Goal: Transaction & Acquisition: Book appointment/travel/reservation

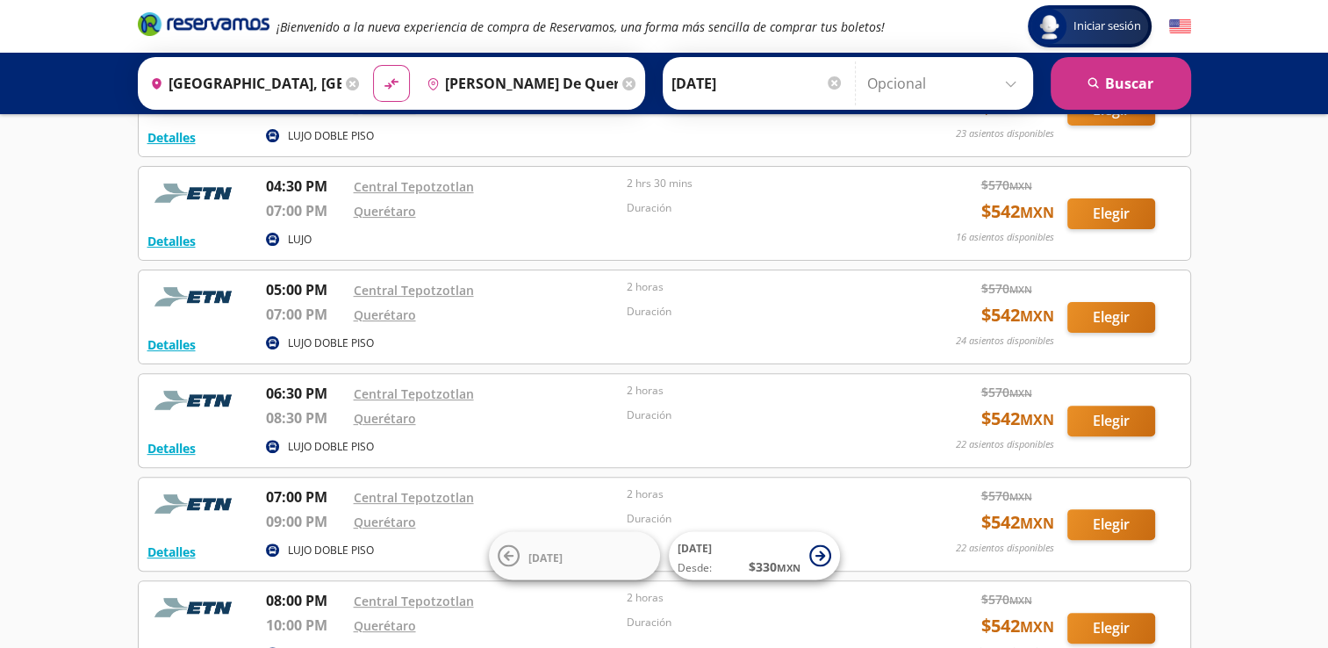
scroll to position [263, 0]
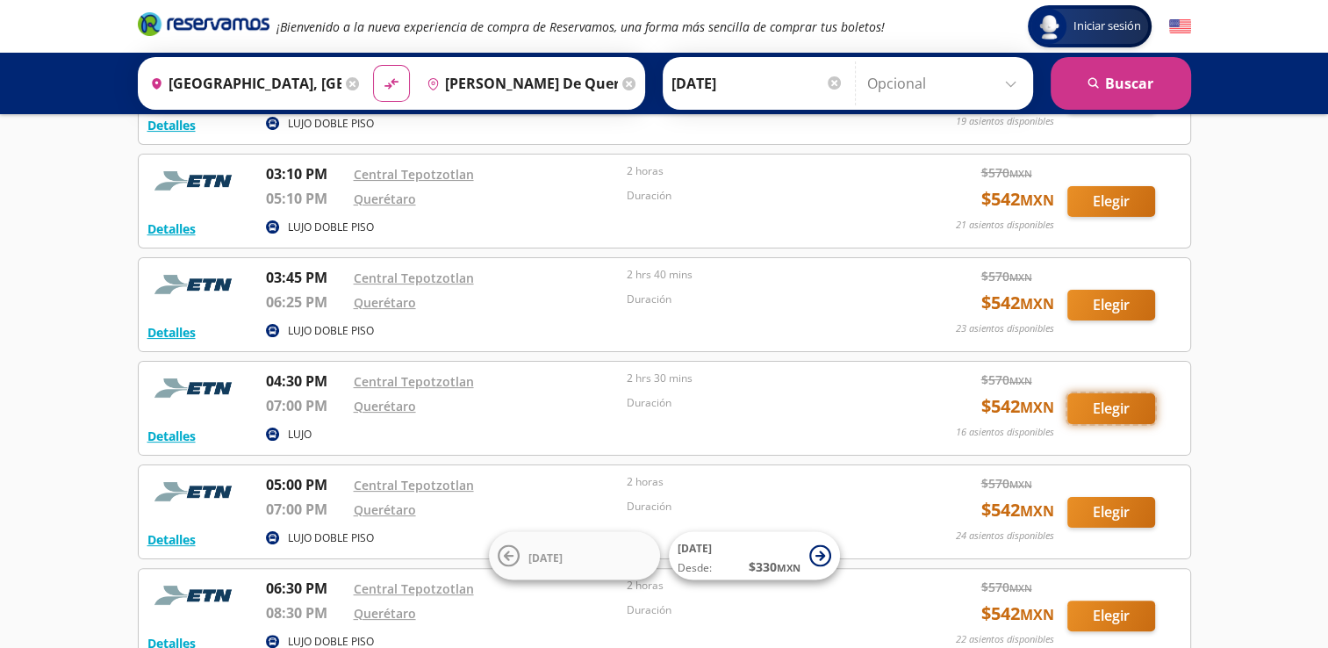
click at [1116, 409] on button "Elegir" at bounding box center [1111, 408] width 88 height 31
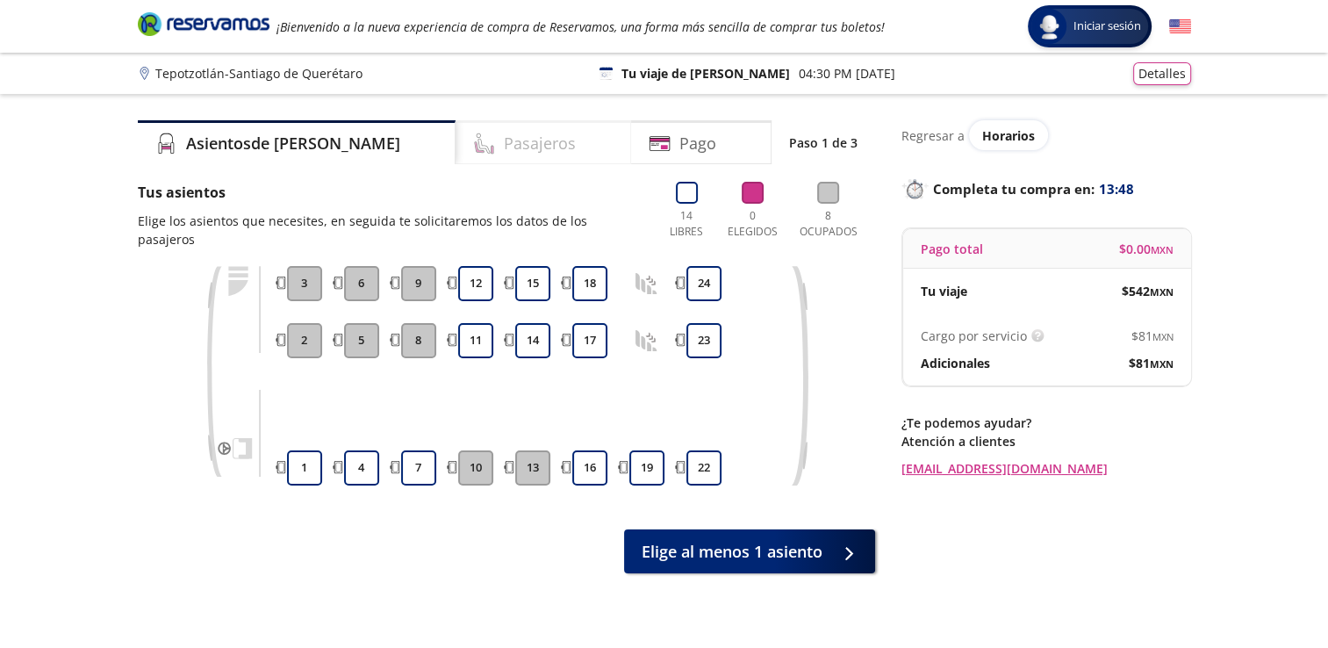
click at [504, 135] on h4 "Pasajeros" at bounding box center [540, 144] width 72 height 24
click at [416, 450] on button "7" at bounding box center [418, 467] width 35 height 35
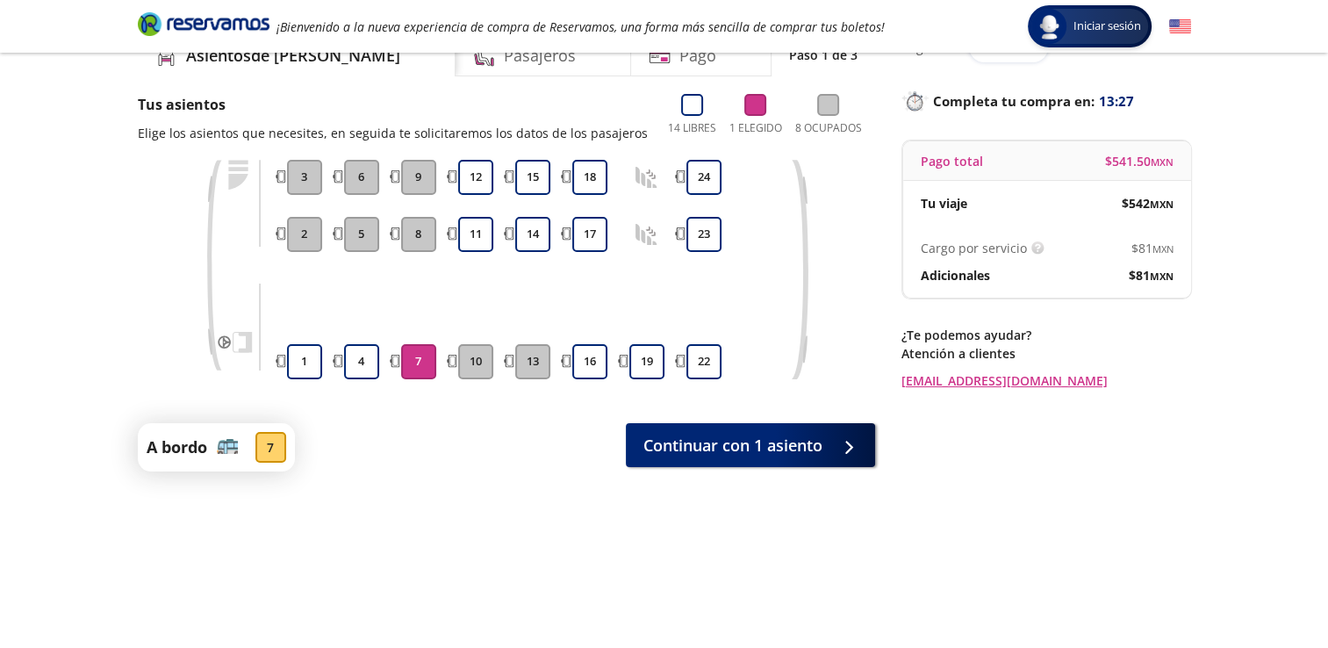
scroll to position [137, 0]
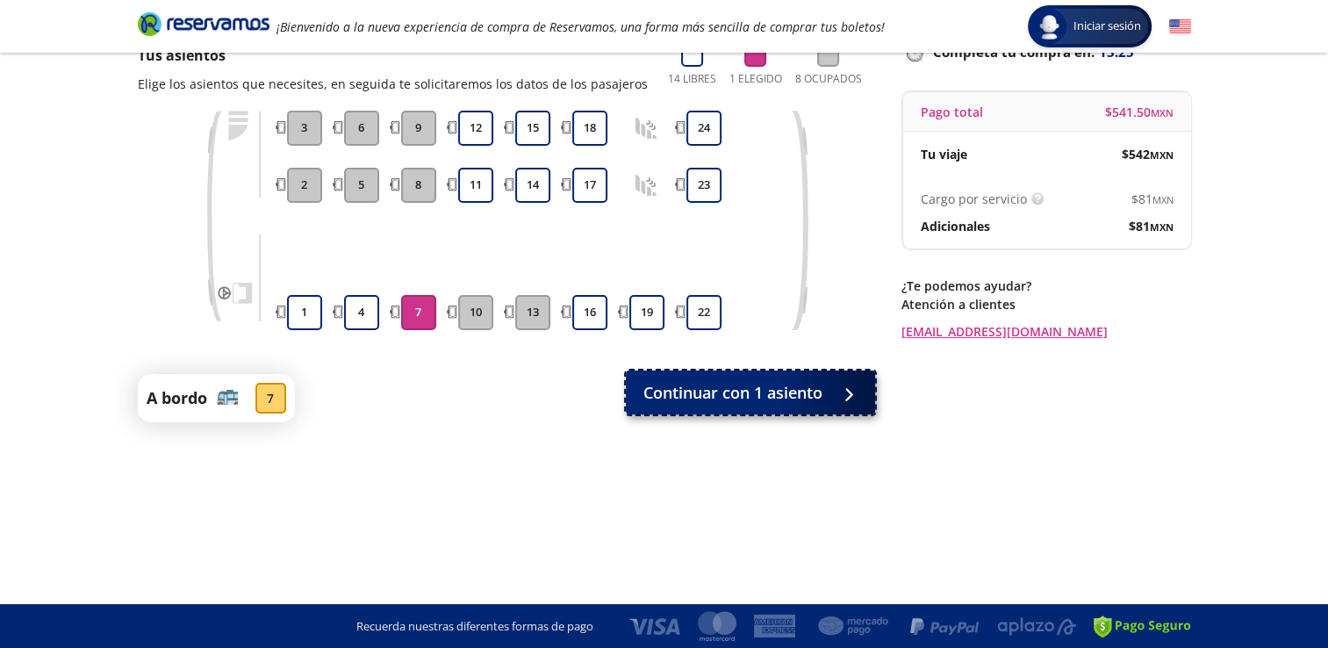
click at [784, 405] on button "Continuar con 1 asiento" at bounding box center [750, 392] width 249 height 44
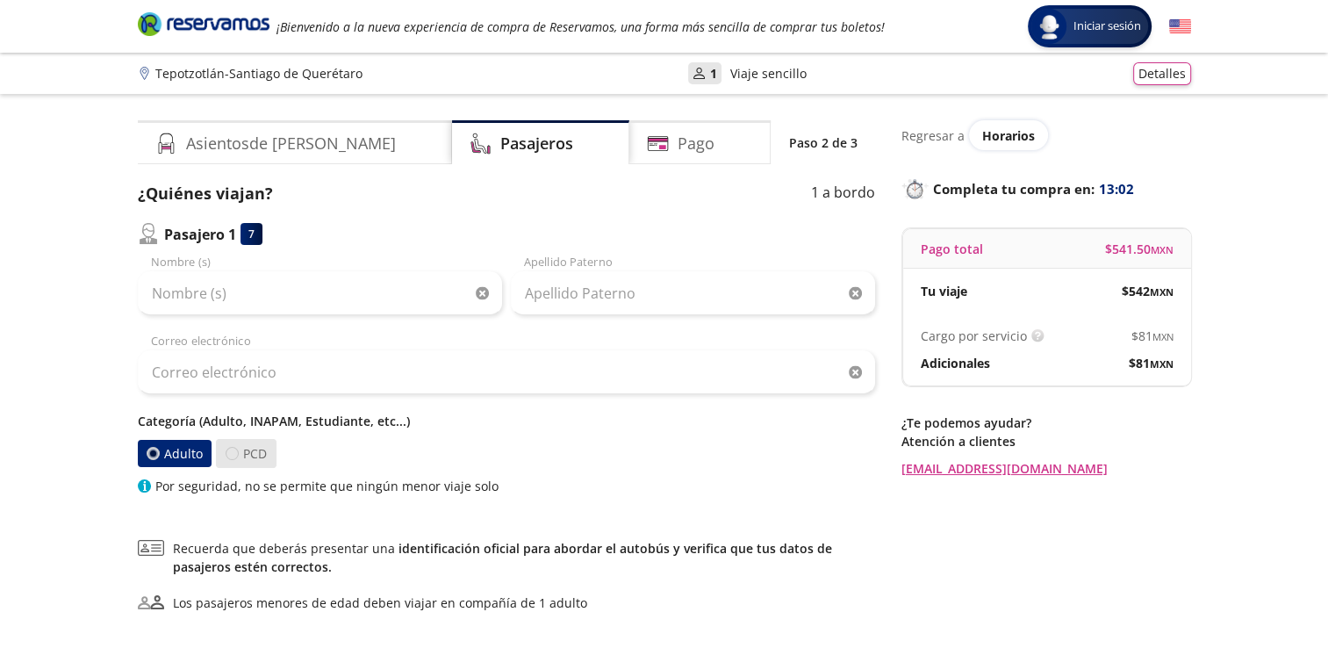
click at [232, 447] on div at bounding box center [232, 453] width 13 height 13
click at [232, 448] on input "PCD" at bounding box center [231, 453] width 11 height 11
radio input "true"
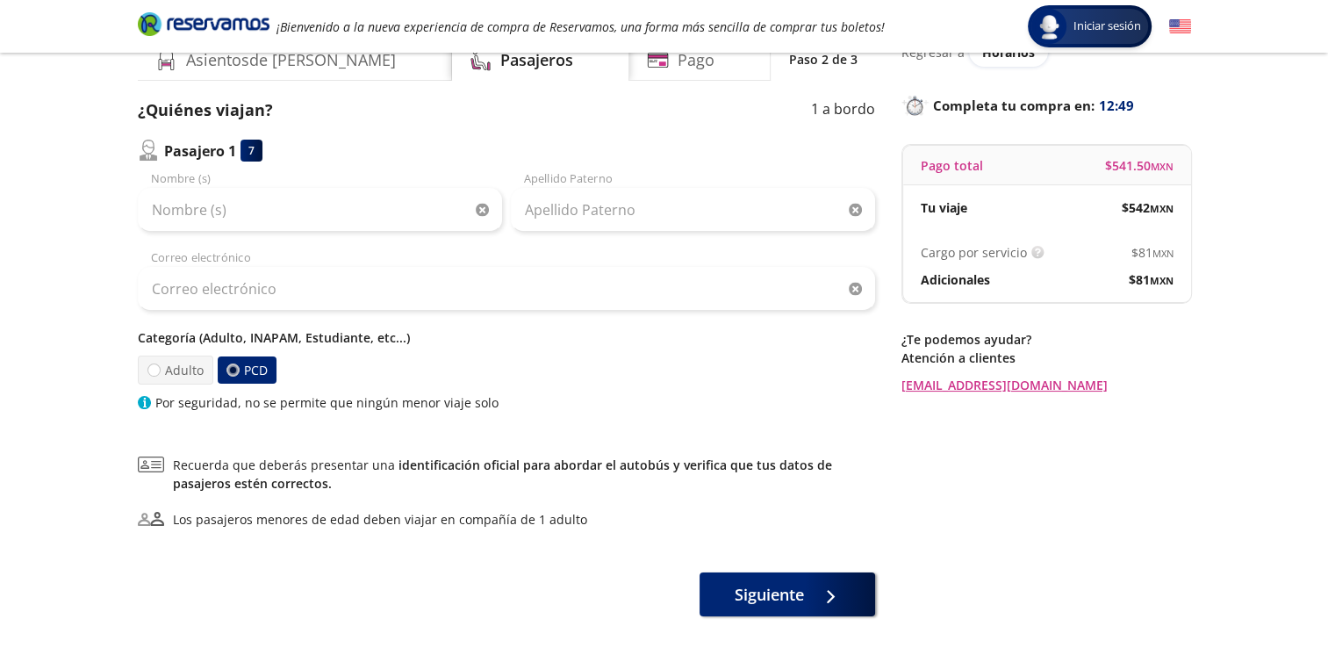
scroll to position [88, 0]
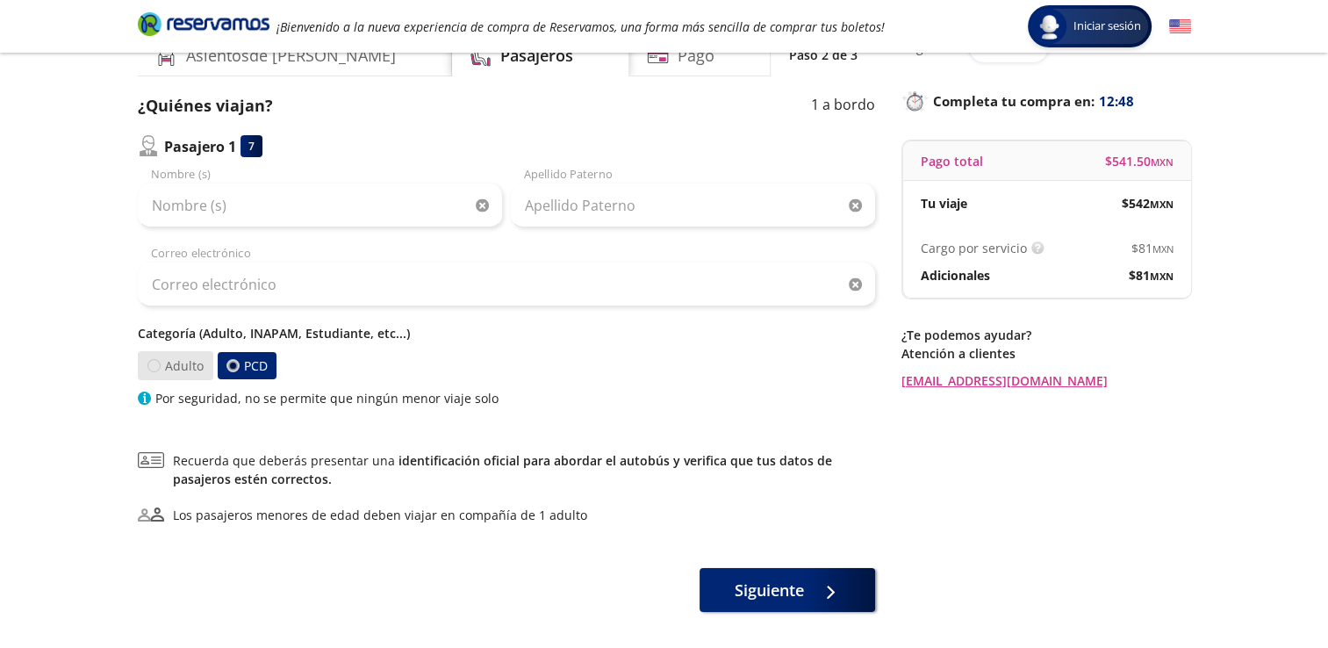
click at [155, 362] on div at bounding box center [153, 365] width 13 height 13
click at [155, 362] on input "Adulto" at bounding box center [152, 365] width 11 height 11
radio input "true"
radio input "false"
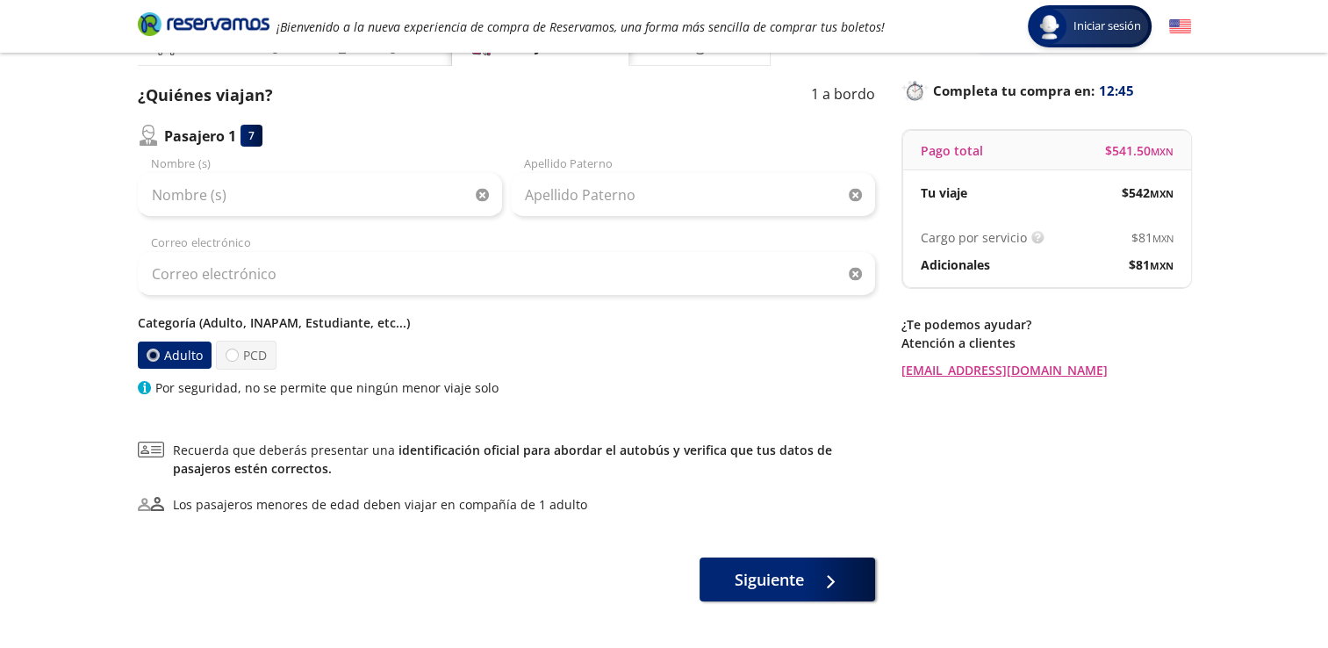
scroll to position [0, 0]
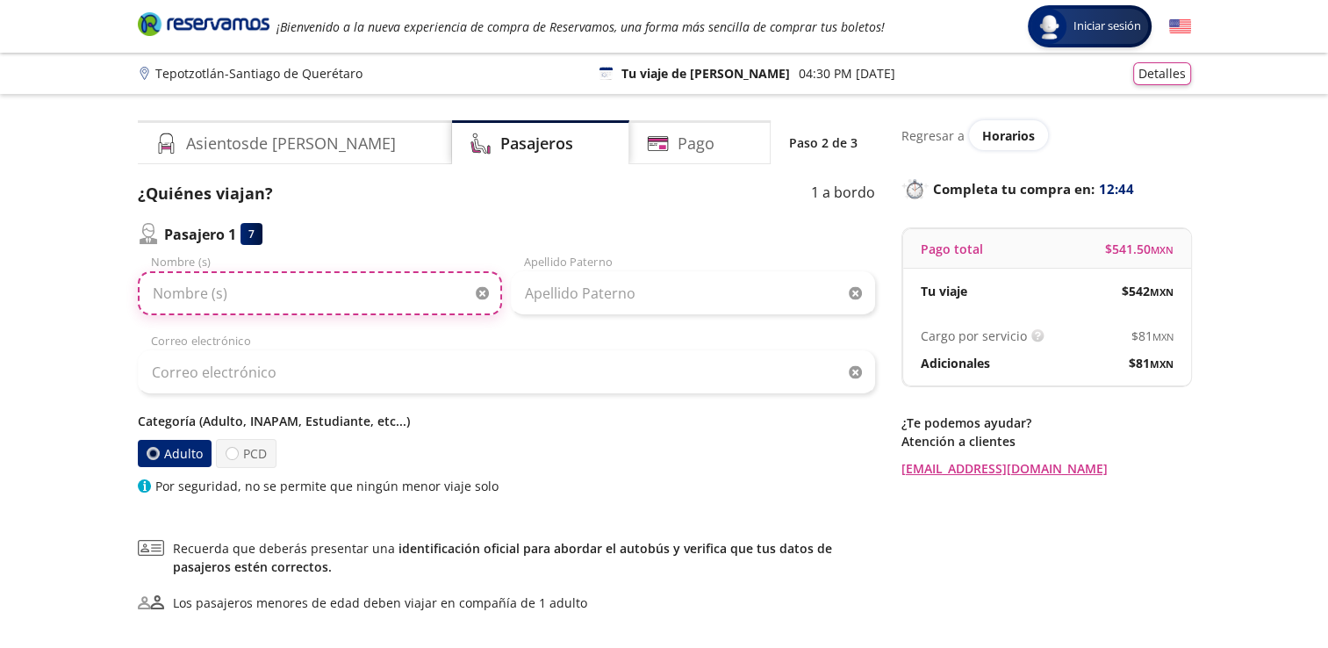
click at [295, 279] on input "Nombre (s)" at bounding box center [320, 293] width 364 height 44
type input "[PERSON_NAME]"
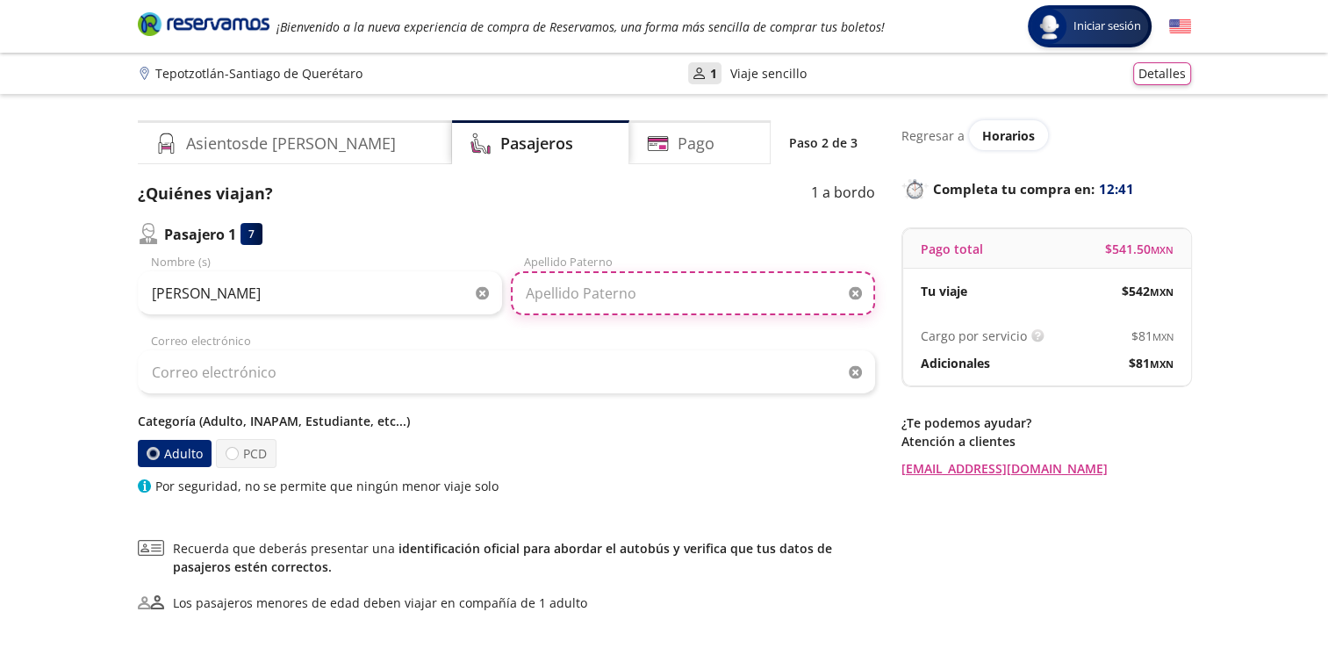
click at [638, 306] on input "Apellido Paterno" at bounding box center [693, 293] width 364 height 44
type input "[PERSON_NAME]"
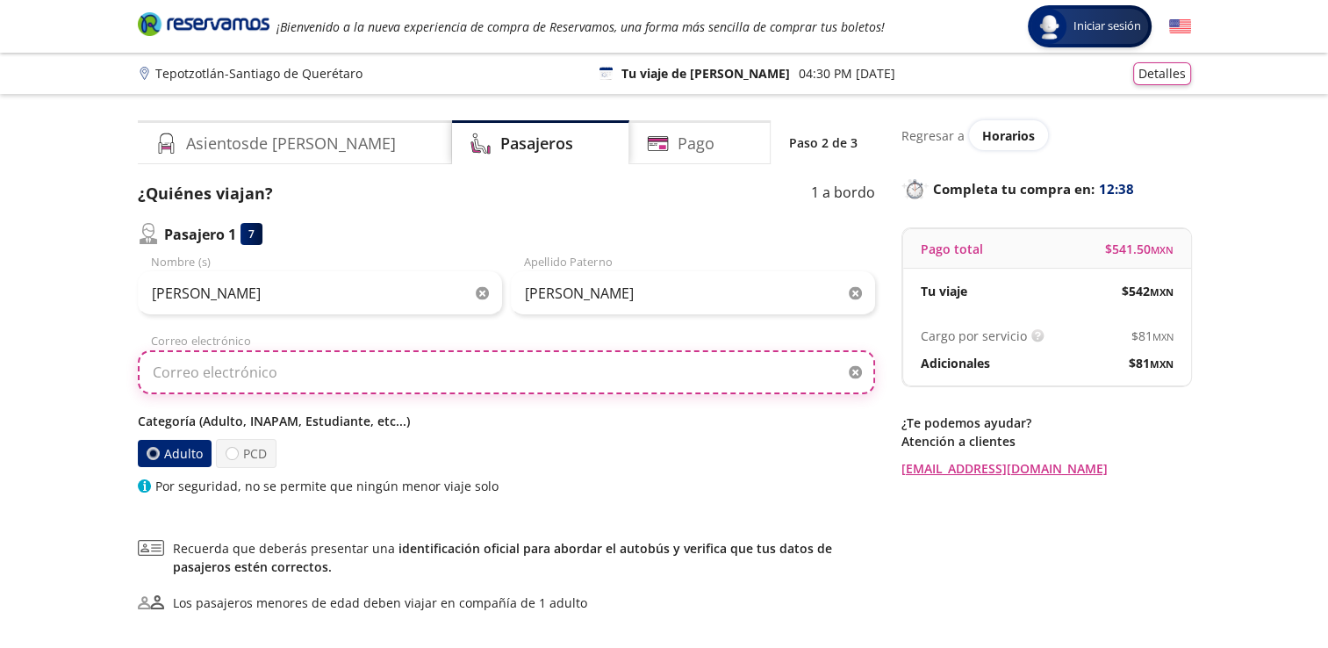
click at [424, 389] on input "Correo electrónico" at bounding box center [506, 372] width 737 height 44
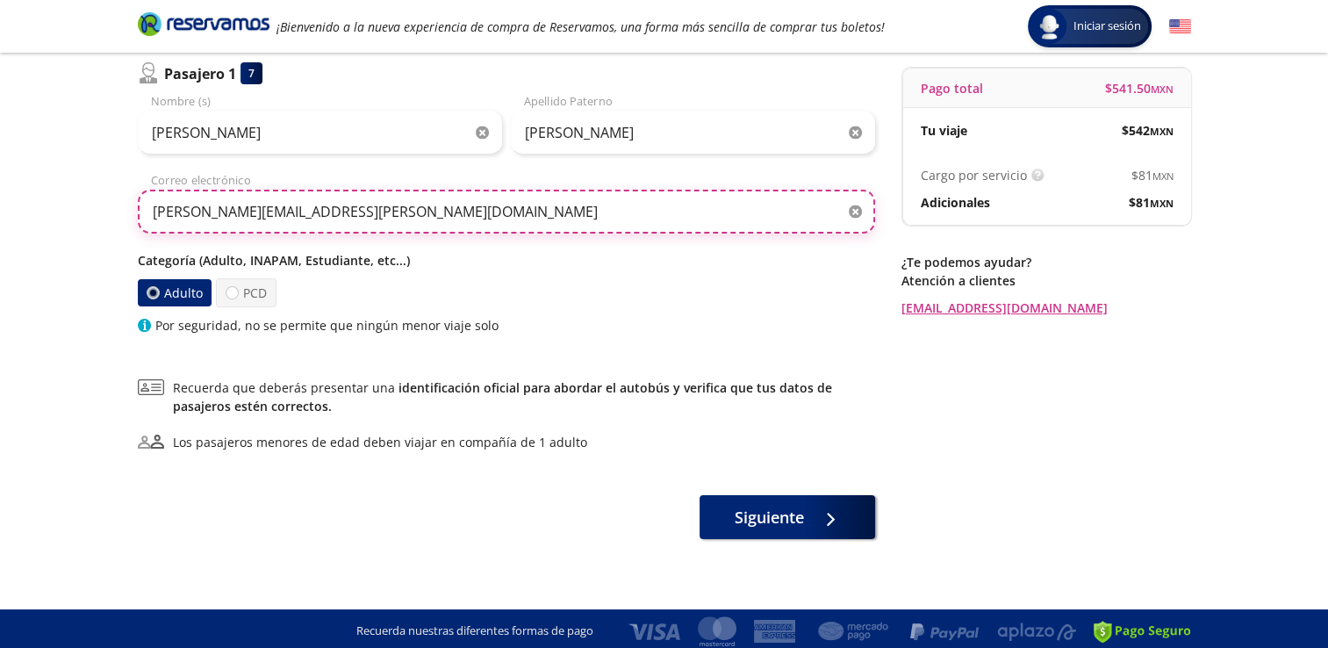
scroll to position [165, 0]
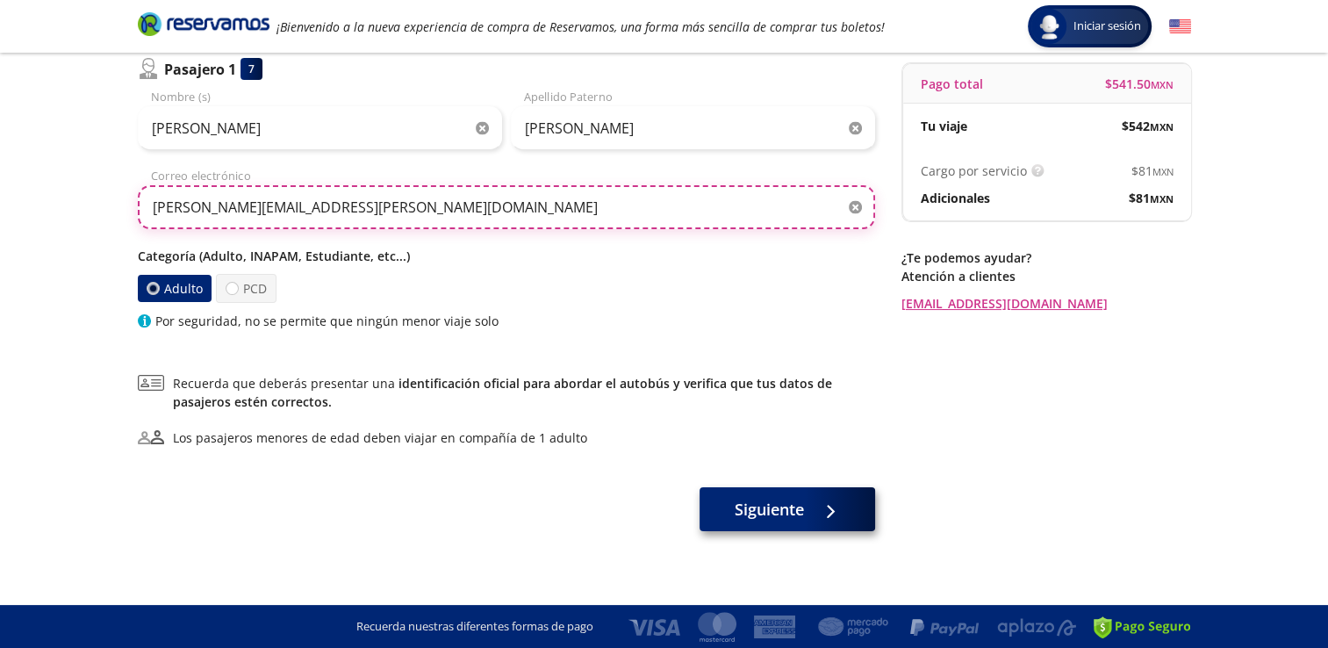
type input "[PERSON_NAME][EMAIL_ADDRESS][PERSON_NAME][DOMAIN_NAME]"
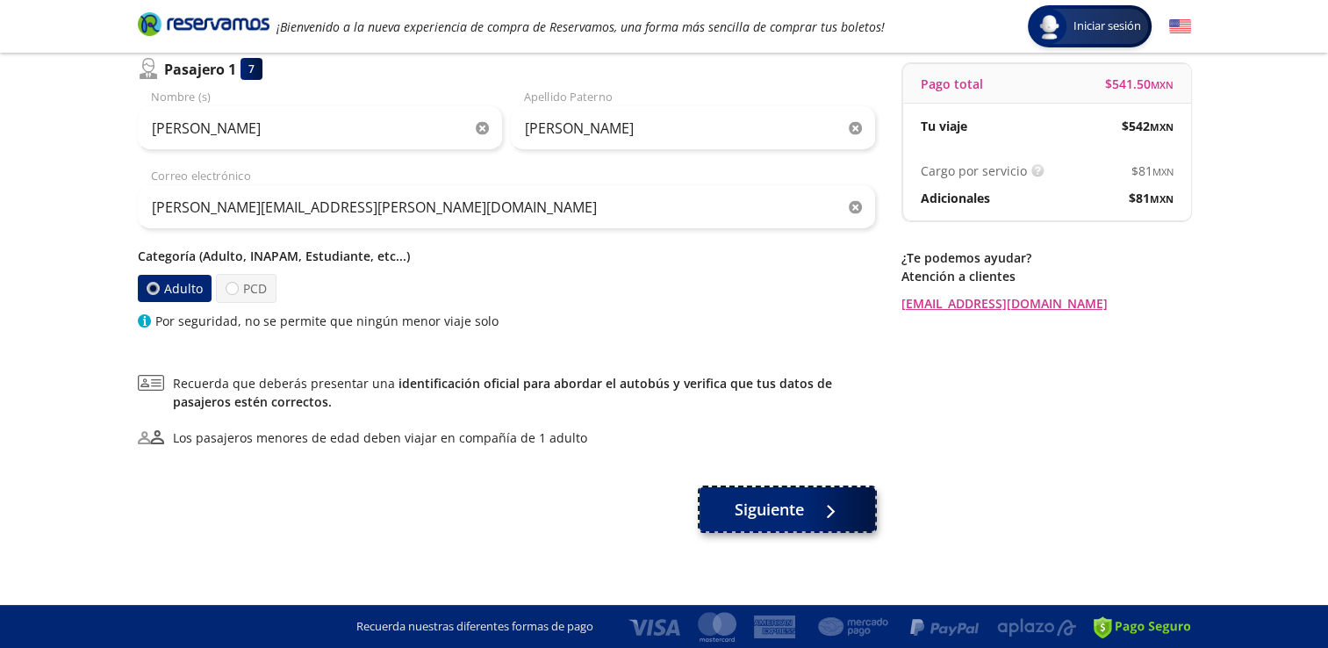
click at [763, 508] on span "Siguiente" at bounding box center [769, 510] width 69 height 24
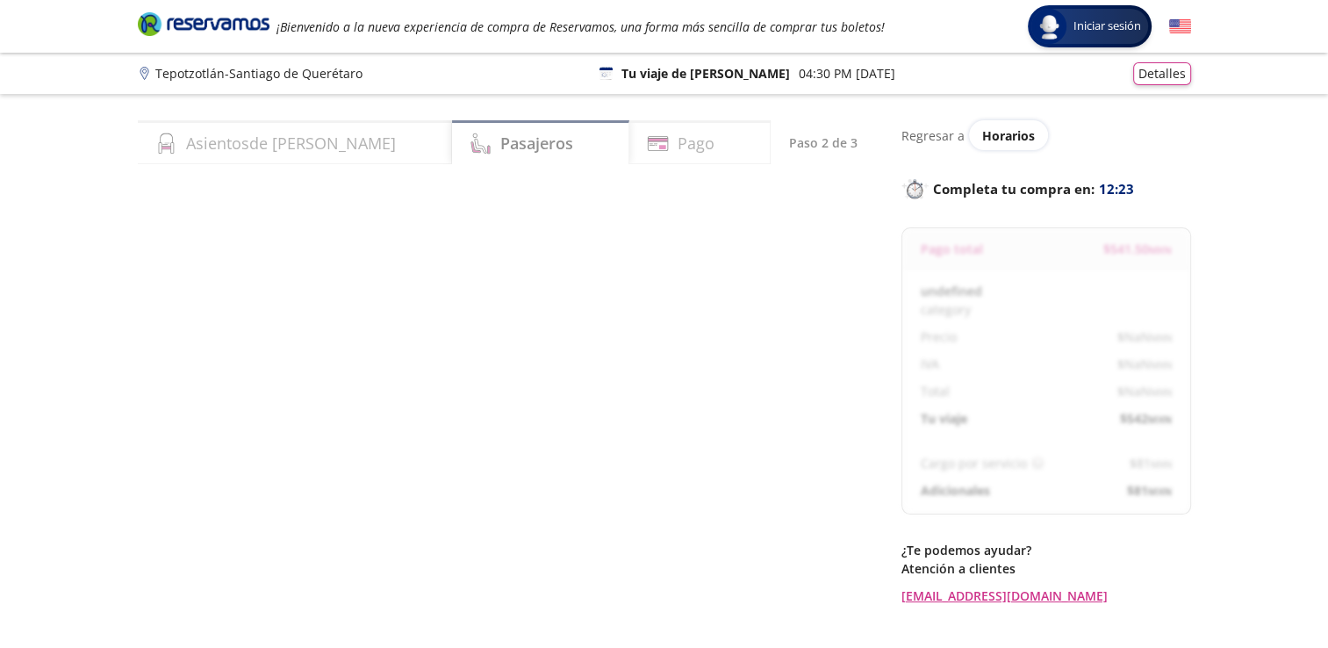
select select "MX"
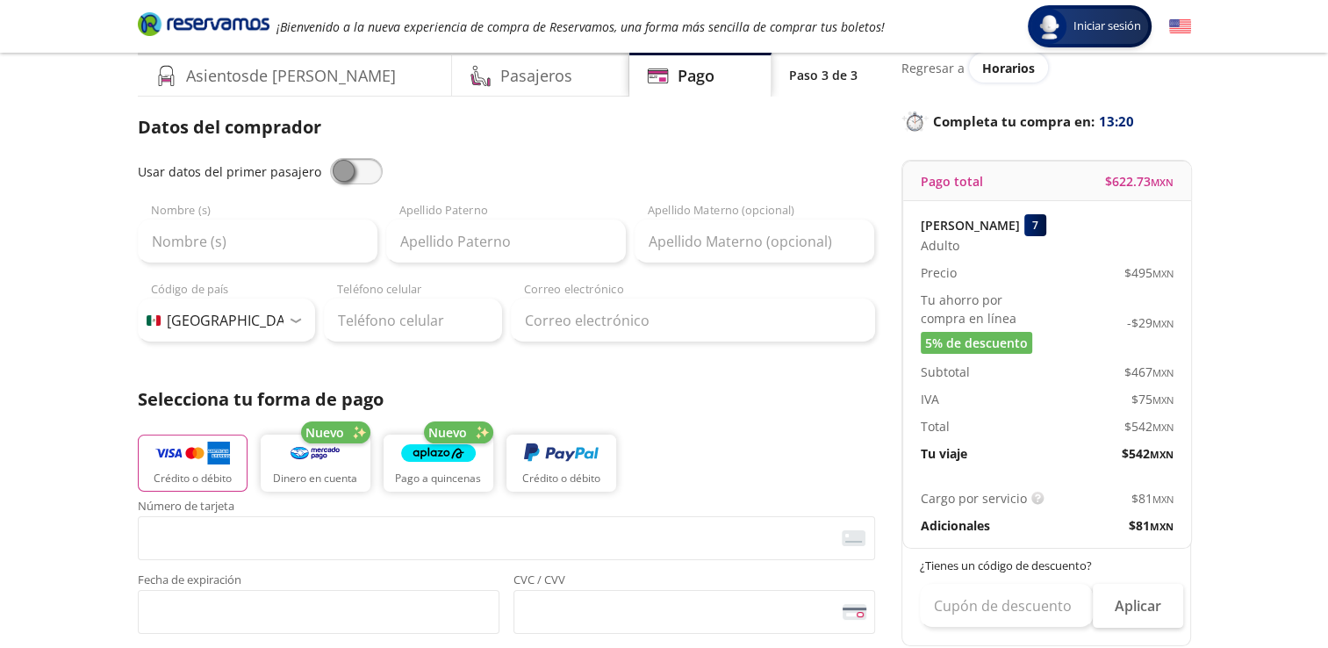
scroll to position [88, 0]
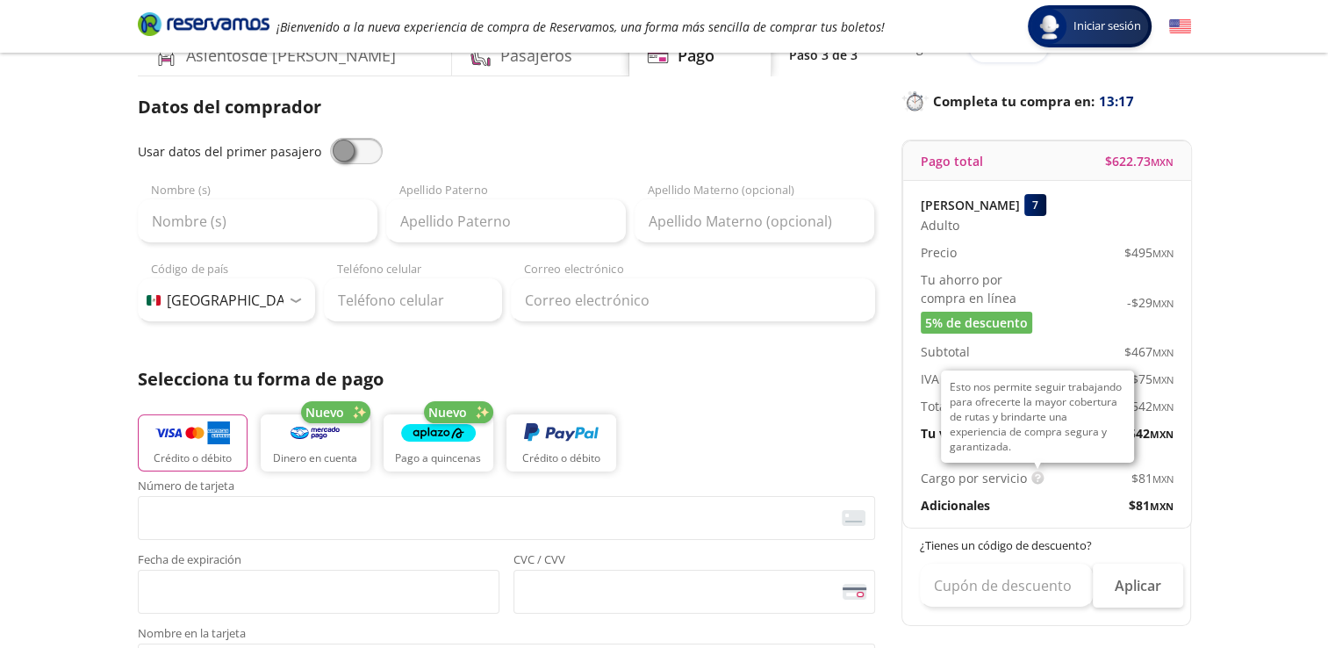
click at [1034, 476] on img at bounding box center [1037, 477] width 13 height 13
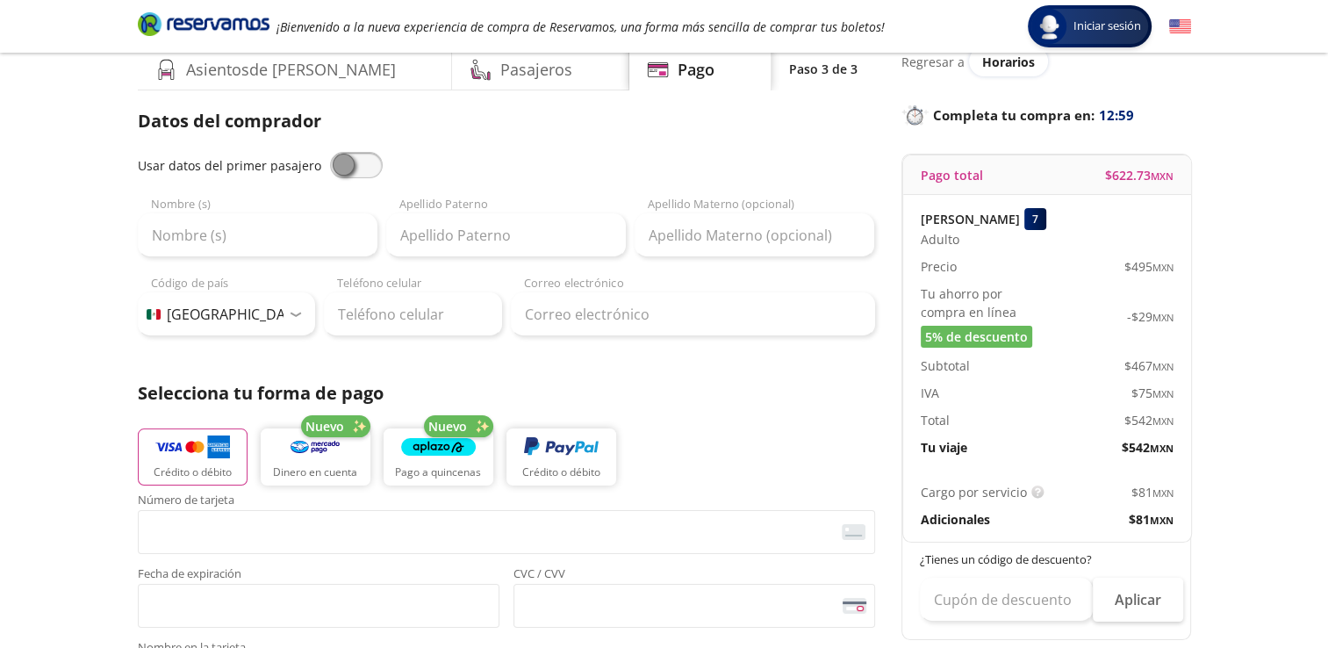
scroll to position [0, 0]
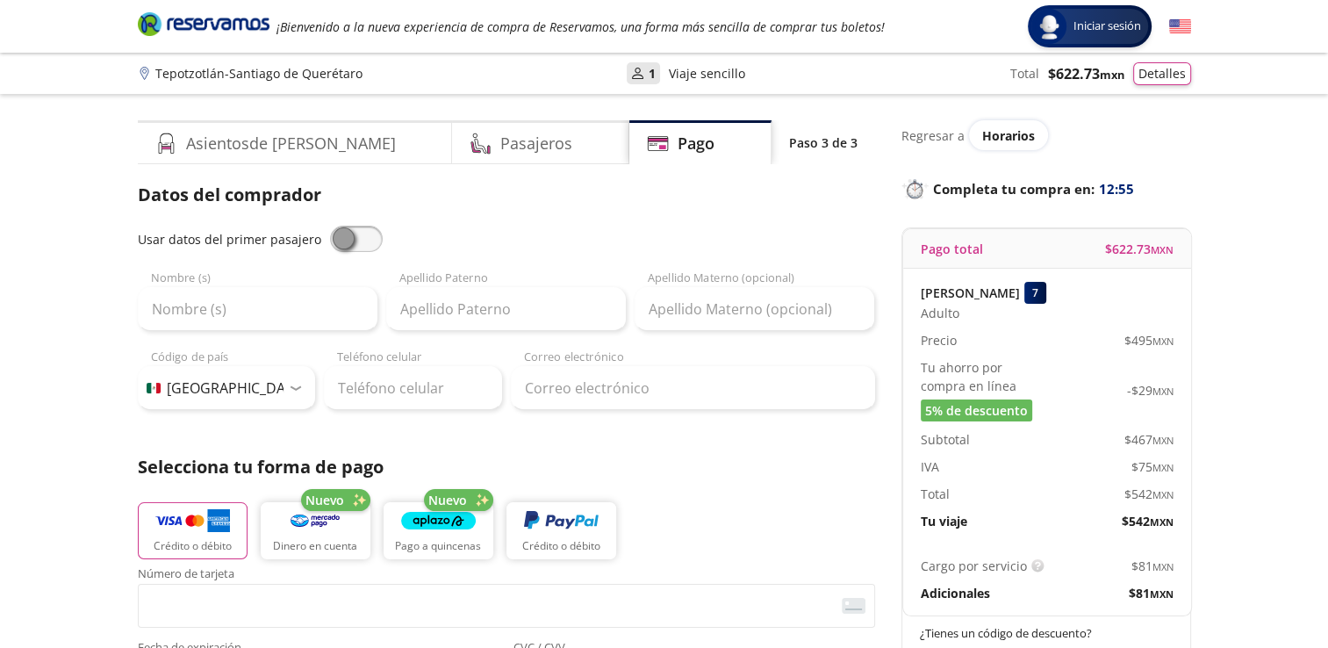
click at [338, 233] on span at bounding box center [356, 239] width 53 height 26
click at [330, 226] on input "checkbox" at bounding box center [330, 226] width 0 height 0
type input "[PERSON_NAME]"
type input "[PERSON_NAME][EMAIL_ADDRESS][PERSON_NAME][DOMAIN_NAME]"
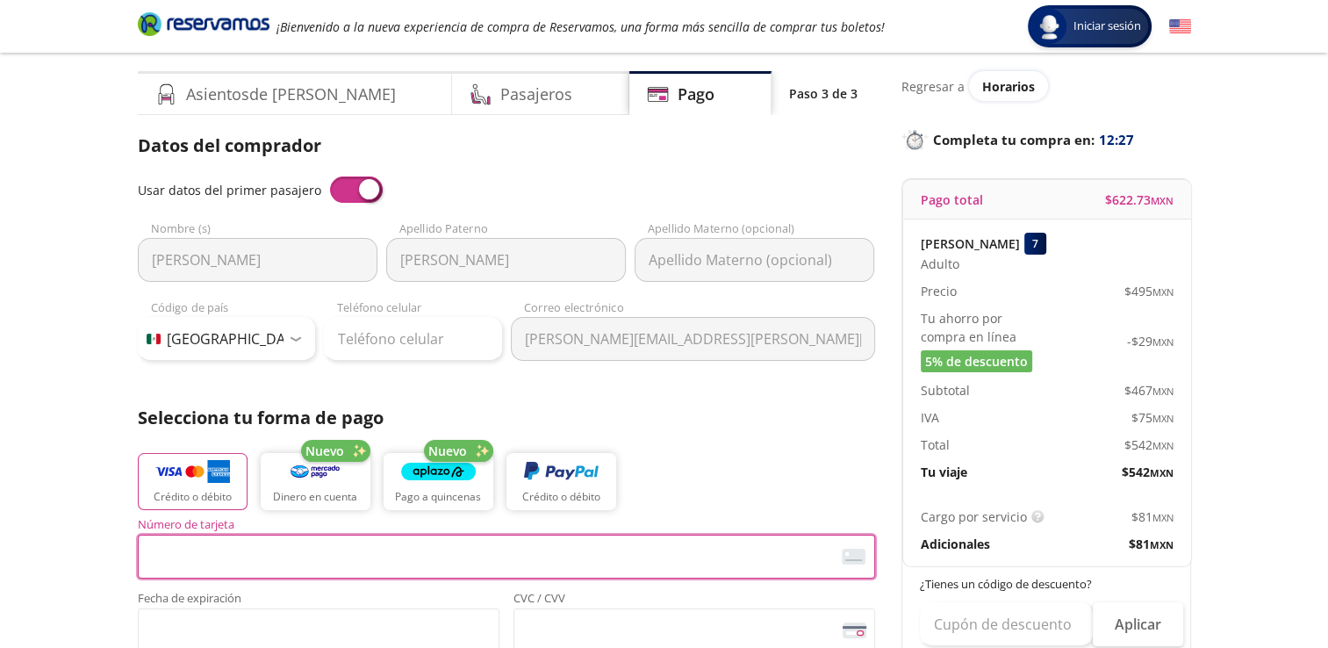
scroll to position [176, 0]
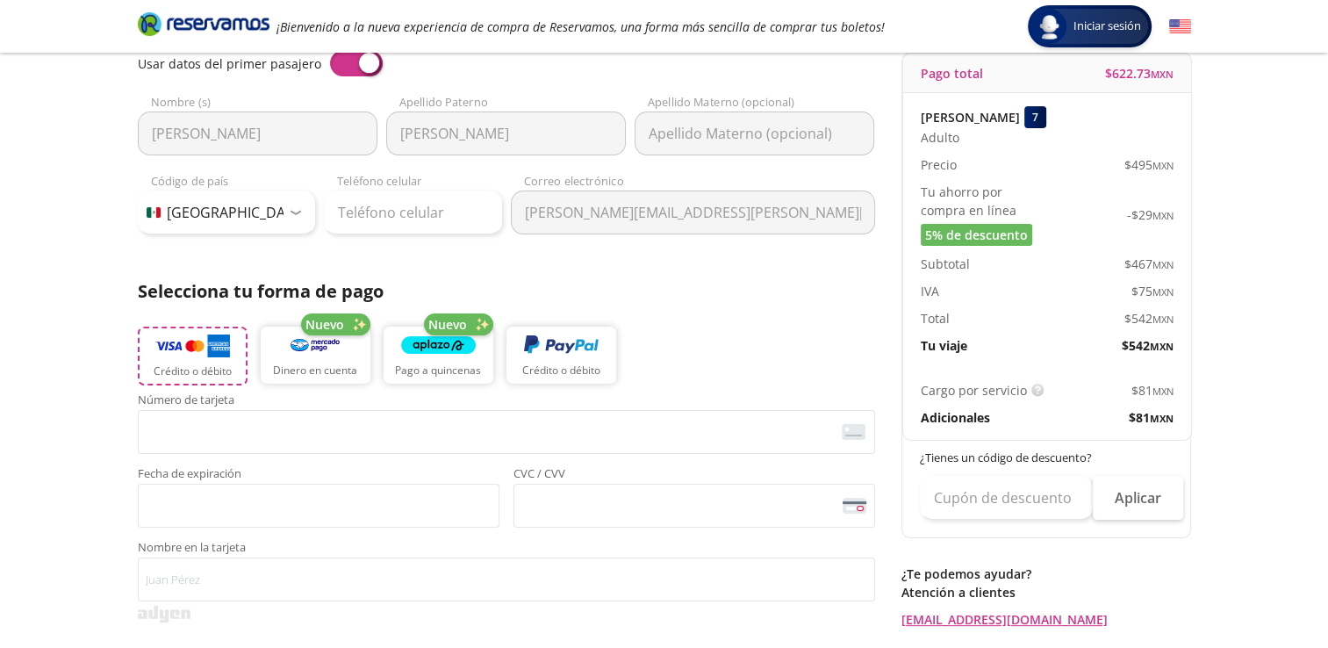
click at [206, 372] on p "Crédito o débito" at bounding box center [193, 371] width 78 height 16
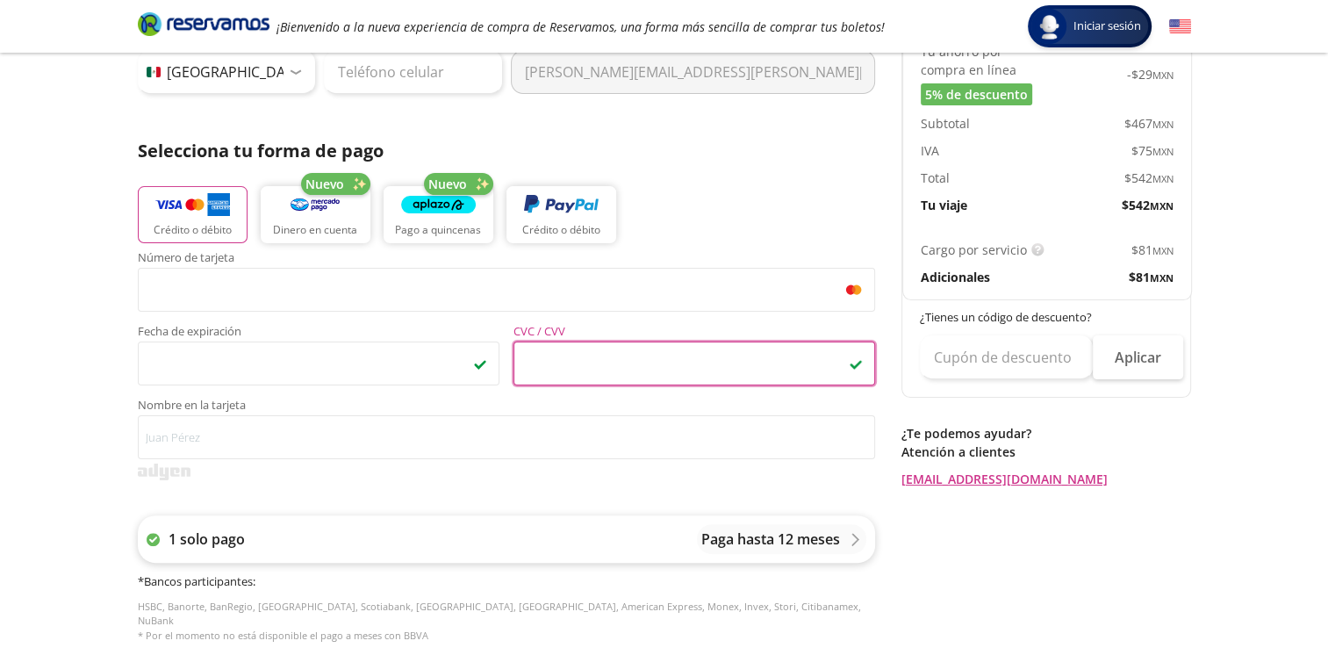
scroll to position [351, 0]
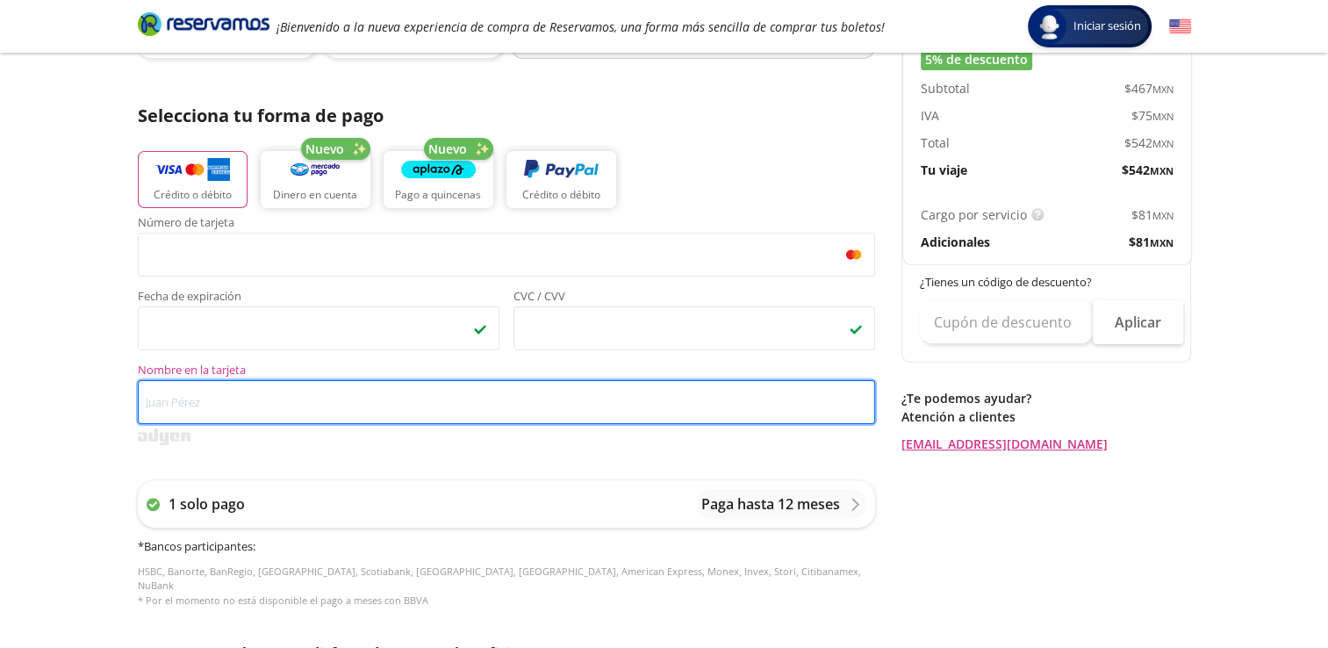
click at [225, 397] on input "Nombre en la tarjeta" at bounding box center [506, 402] width 737 height 44
type input "j"
type input "[PERSON_NAME] [PERSON_NAME]"
click at [302, 404] on input "[PERSON_NAME] [PERSON_NAME]" at bounding box center [506, 402] width 737 height 44
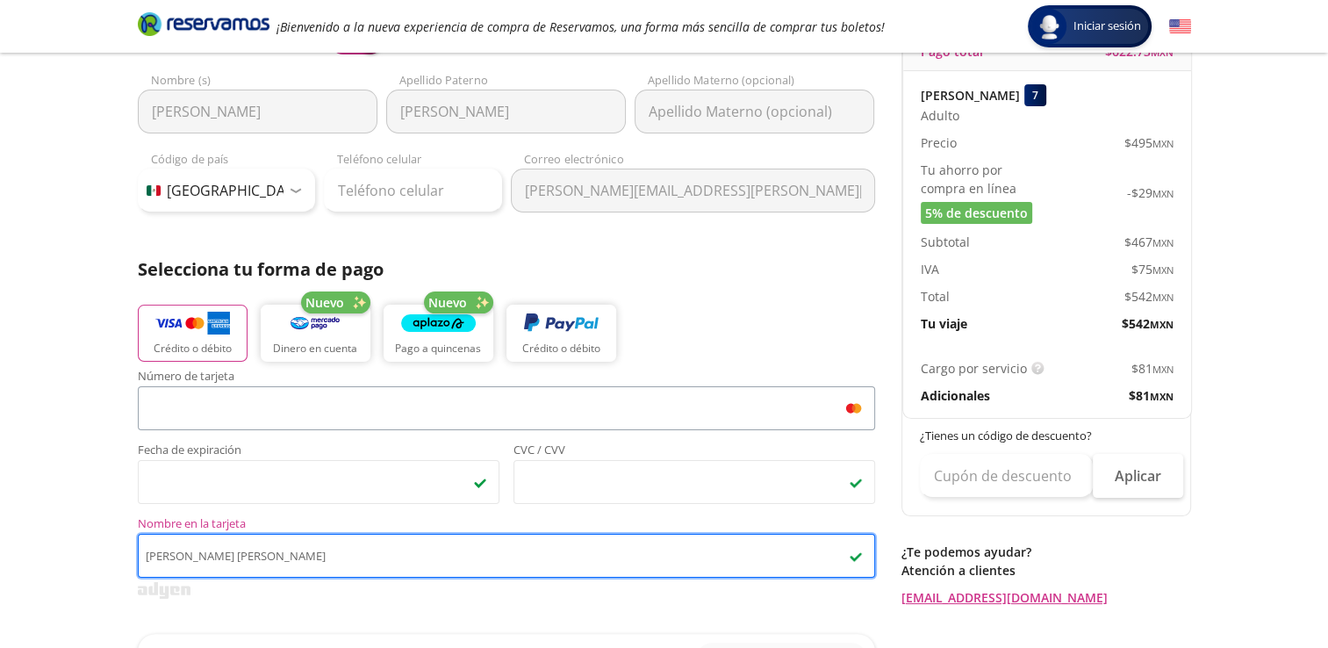
scroll to position [0, 0]
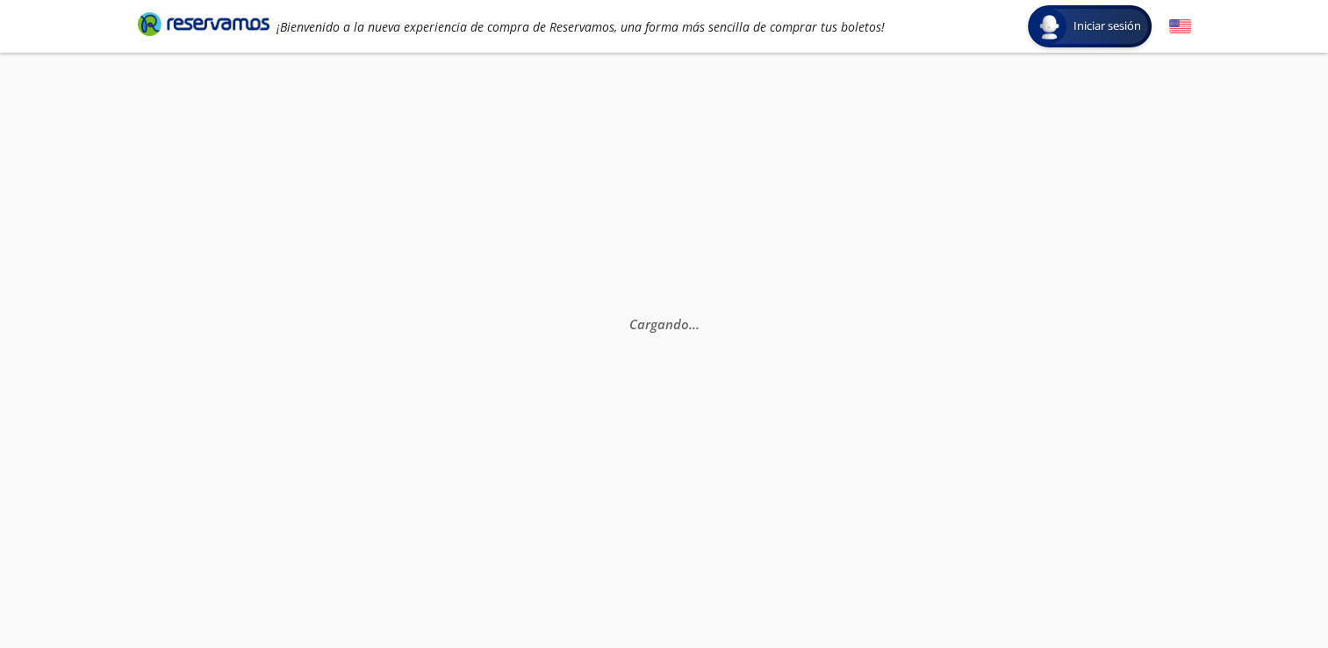
scroll to position [123, 0]
